Goal: Navigation & Orientation: Find specific page/section

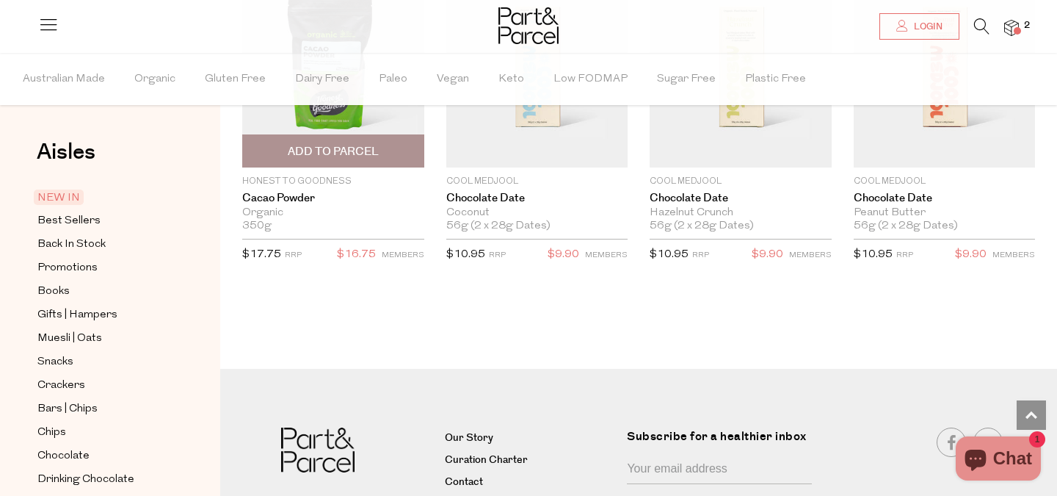
scroll to position [2067, 0]
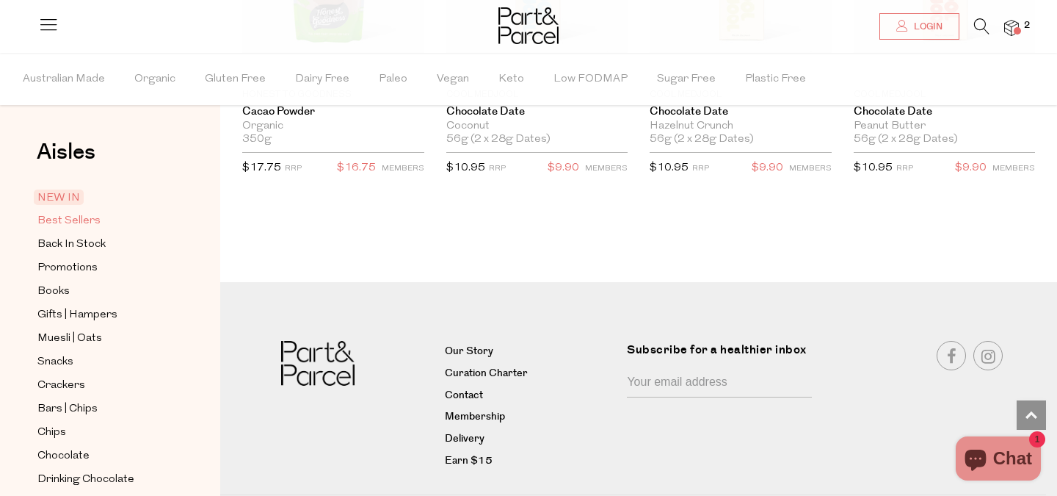
click at [79, 218] on span "Best Sellers" at bounding box center [68, 221] width 63 height 18
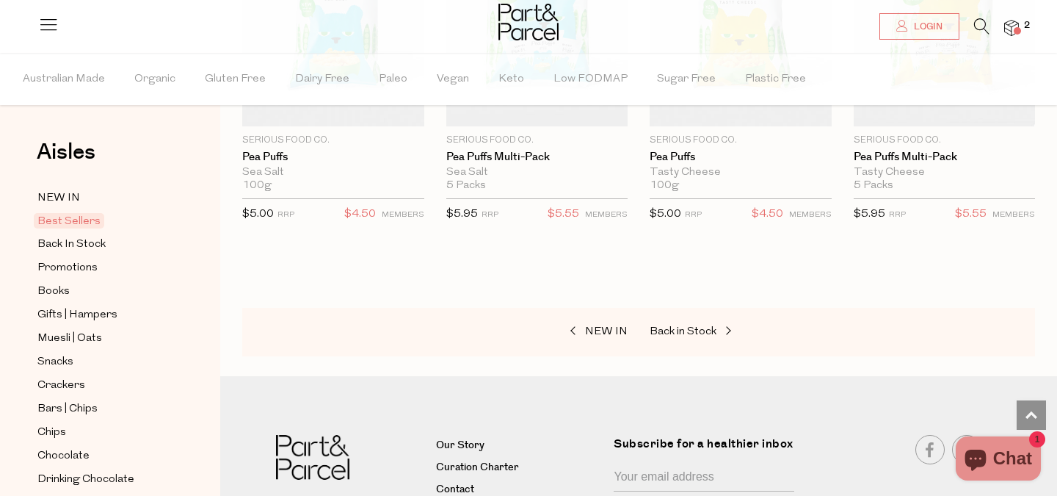
scroll to position [3383, 0]
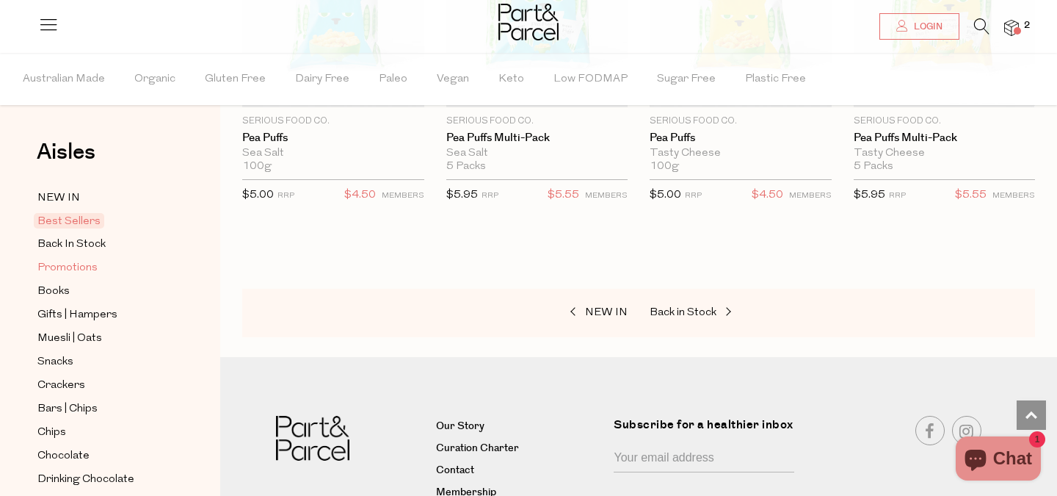
click at [79, 265] on span "Promotions" at bounding box center [67, 268] width 60 height 18
